Goal: Check status: Check status

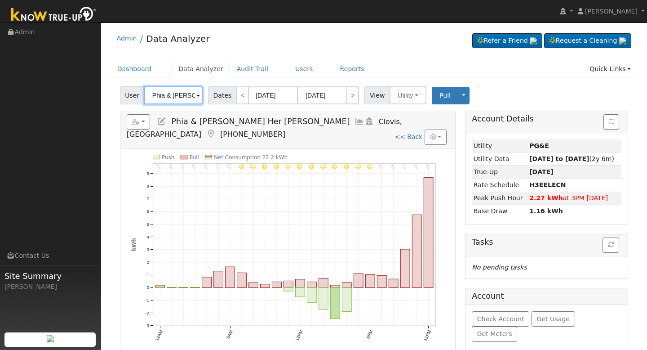
click at [180, 97] on input "Phia & [PERSON_NAME] Her [PERSON_NAME]" at bounding box center [173, 95] width 58 height 18
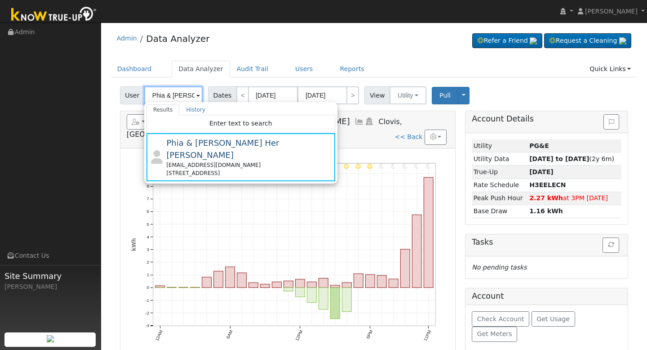
click at [179, 97] on input "Phia & [PERSON_NAME] Her [PERSON_NAME]" at bounding box center [173, 95] width 58 height 18
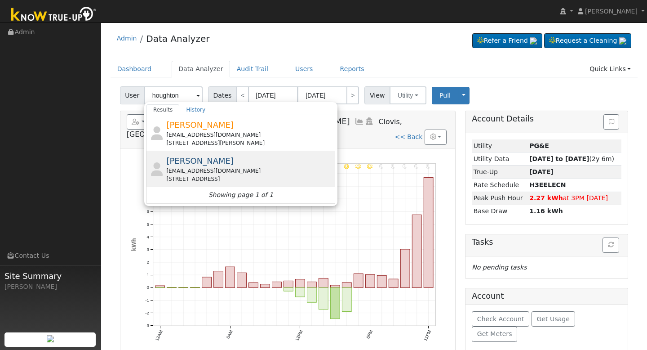
click at [190, 173] on div "[EMAIL_ADDRESS][DOMAIN_NAME]" at bounding box center [249, 171] width 167 height 8
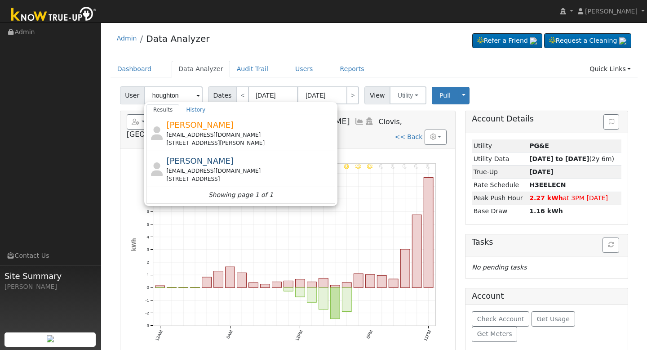
type input "[PERSON_NAME]"
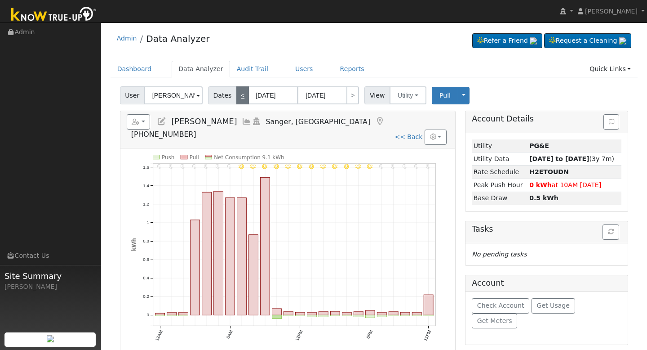
click at [243, 94] on link "<" at bounding box center [242, 95] width 13 height 18
type input "[DATE]"
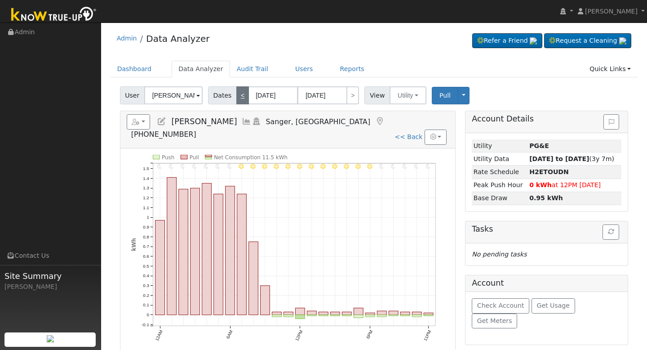
click at [243, 94] on link "<" at bounding box center [242, 95] width 13 height 18
type input "[DATE]"
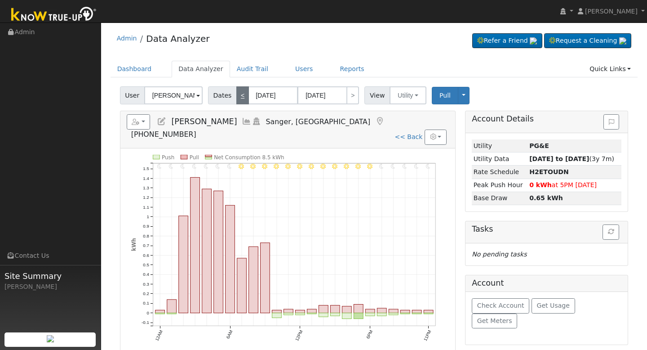
click at [243, 94] on link "<" at bounding box center [242, 95] width 13 height 18
type input "[DATE]"
